Goal: Task Accomplishment & Management: Manage account settings

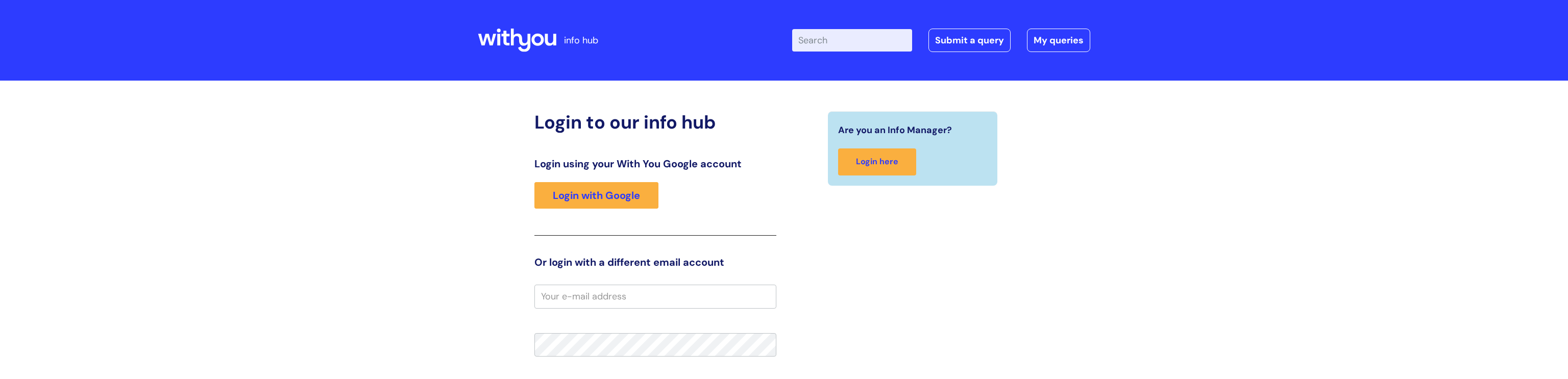
drag, startPoint x: 25, startPoint y: 368, endPoint x: 4, endPoint y: 379, distance: 23.7
click at [4, 379] on div "Login to our info hub Login using your With You Google account Login with Googl…" at bounding box center [784, 323] width 1568 height 485
